Goal: Find specific page/section: Find specific page/section

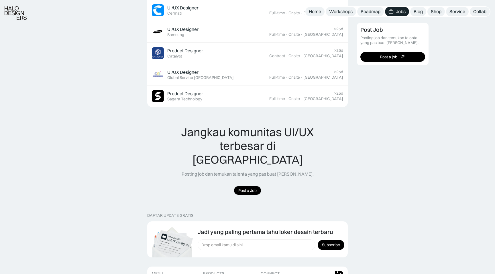
scroll to position [413, 0]
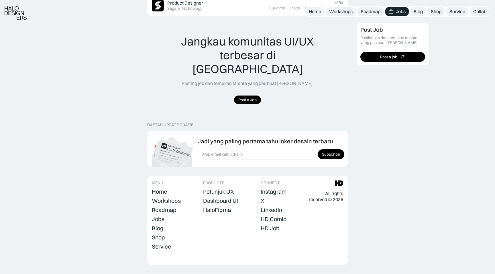
click at [388, 9] on img at bounding box center [390, 11] width 5 height 5
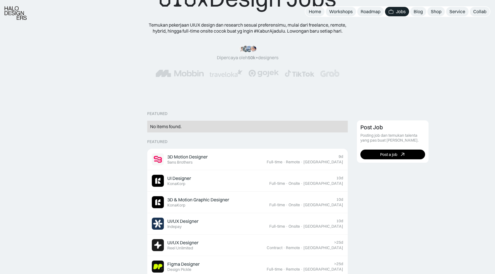
click at [269, 127] on div "No items found." at bounding box center [247, 127] width 195 height 6
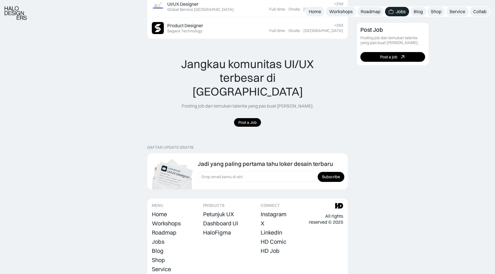
scroll to position [413, 0]
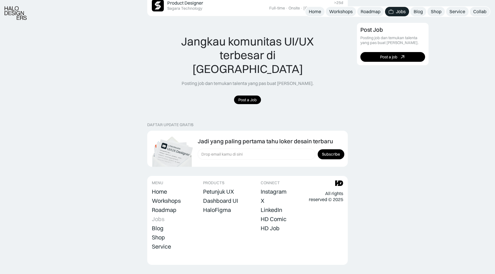
click at [161, 216] on div "Jobs" at bounding box center [158, 219] width 13 height 7
